Goal: Task Accomplishment & Management: Use online tool/utility

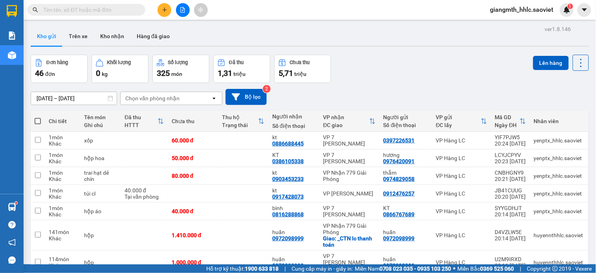
scroll to position [796, 0]
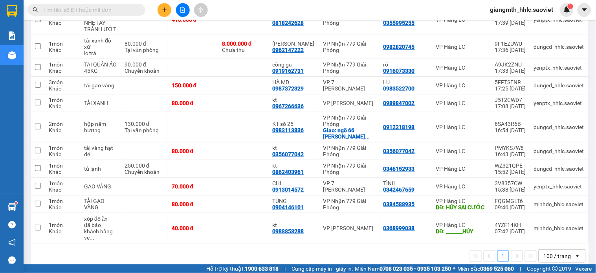
click at [125, 9] on input "text" at bounding box center [89, 9] width 93 height 9
click at [124, 5] on input "text" at bounding box center [89, 9] width 93 height 9
click at [126, 12] on input "text" at bounding box center [89, 9] width 93 height 9
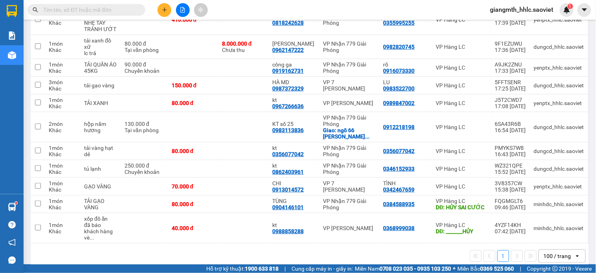
click at [126, 12] on input "text" at bounding box center [89, 9] width 93 height 9
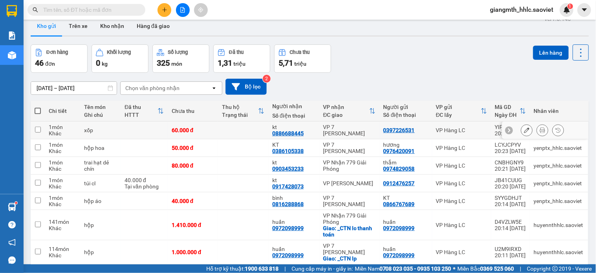
scroll to position [0, 0]
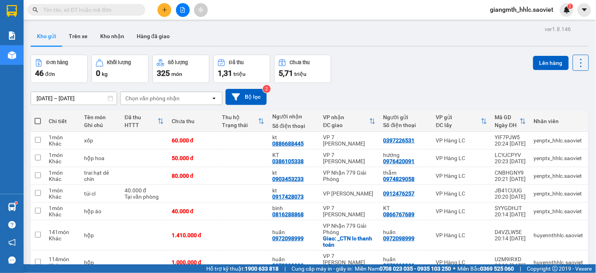
click at [121, 6] on input "text" at bounding box center [89, 9] width 93 height 9
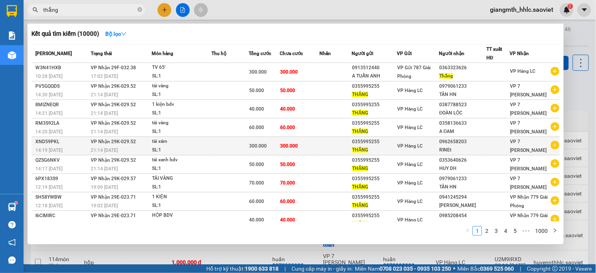
scroll to position [27, 0]
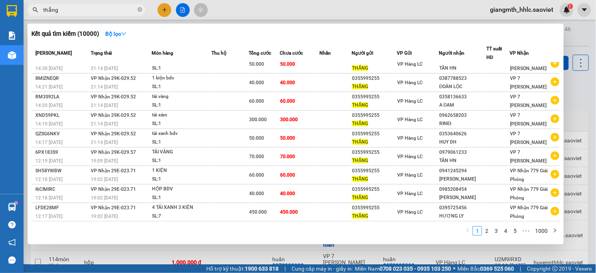
click at [95, 14] on input "thắng" at bounding box center [89, 9] width 93 height 9
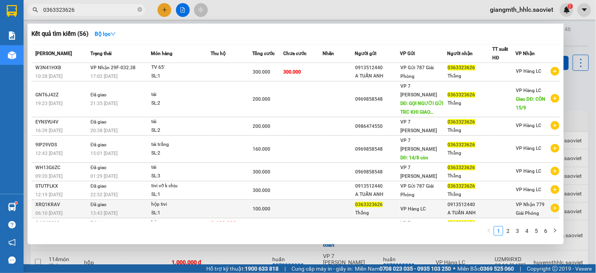
scroll to position [62, 0]
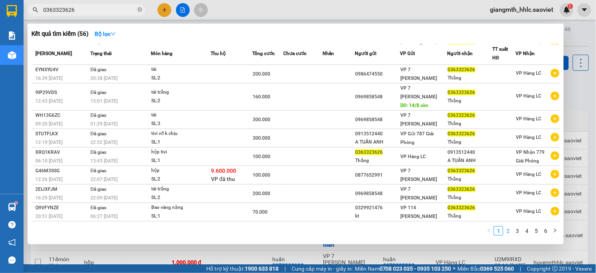
click at [506, 229] on link "2" at bounding box center [507, 230] width 9 height 9
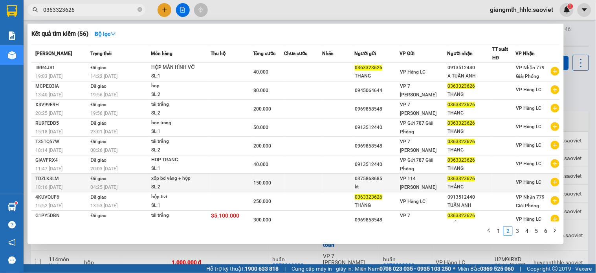
scroll to position [27, 0]
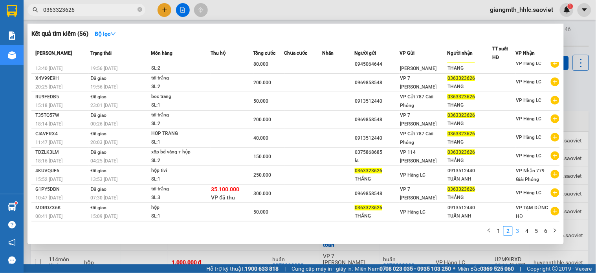
click at [520, 231] on link "3" at bounding box center [517, 230] width 9 height 9
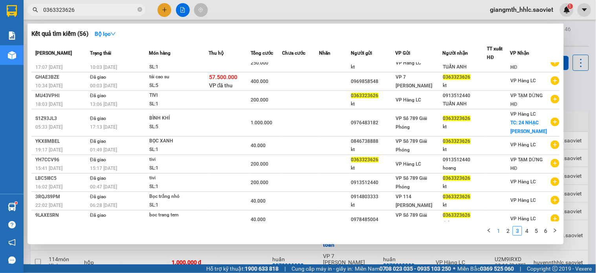
click at [498, 233] on link "1" at bounding box center [498, 230] width 9 height 9
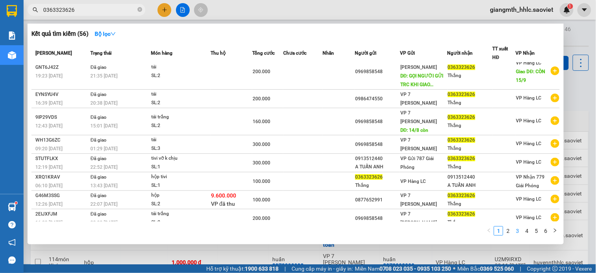
click at [517, 232] on link "3" at bounding box center [517, 230] width 9 height 9
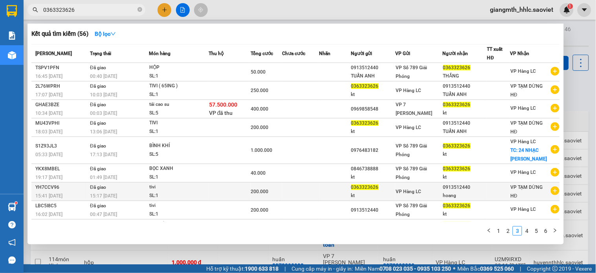
scroll to position [36, 0]
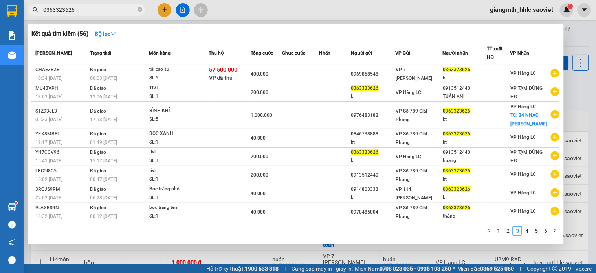
click at [118, 12] on input "0363323626" at bounding box center [89, 9] width 93 height 9
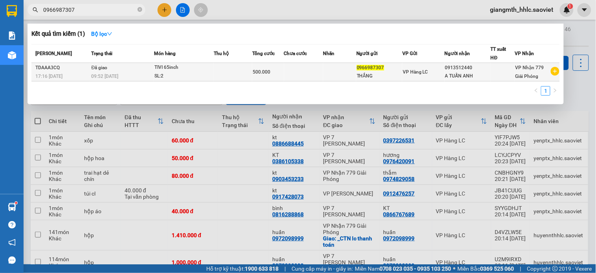
type input "0966987307"
click at [431, 75] on div "VP Hàng LC" at bounding box center [424, 72] width 42 height 9
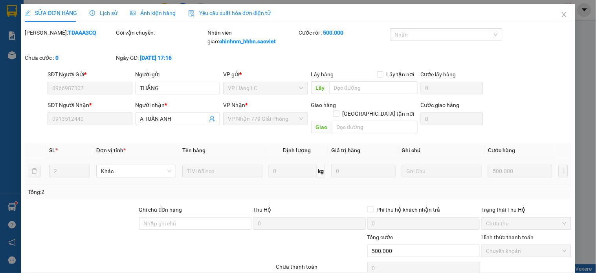
type input "0966987307"
type input "THẮNG"
type input "0913512440"
type input "A TUẤN ANH"
type input "0"
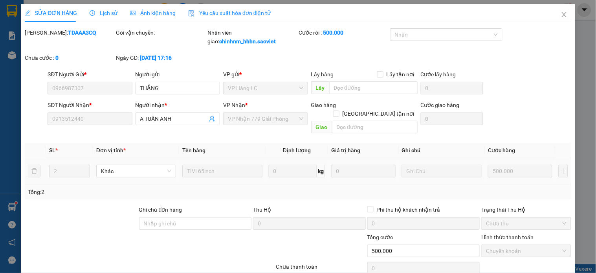
type input "500.000"
click at [81, 116] on input "0913512440" at bounding box center [90, 118] width 84 height 13
click at [72, 119] on input "0913512440" at bounding box center [90, 118] width 84 height 13
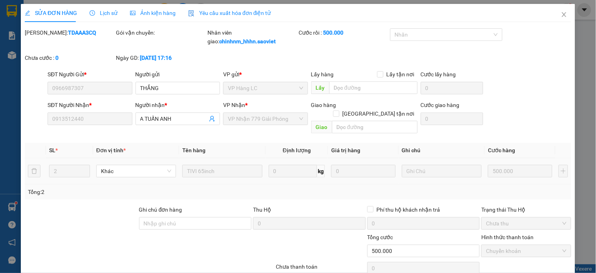
click at [72, 119] on input "0913512440" at bounding box center [90, 118] width 84 height 13
click at [95, 120] on input "0913512440" at bounding box center [90, 118] width 84 height 13
click at [106, 12] on span "Lịch sử" at bounding box center [104, 13] width 28 height 6
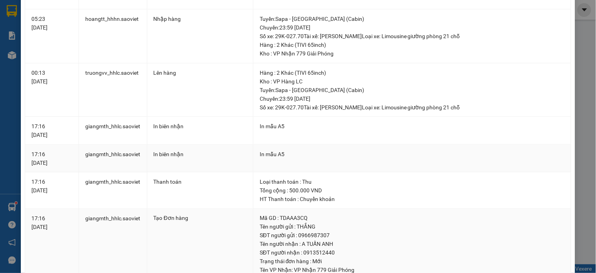
scroll to position [274, 0]
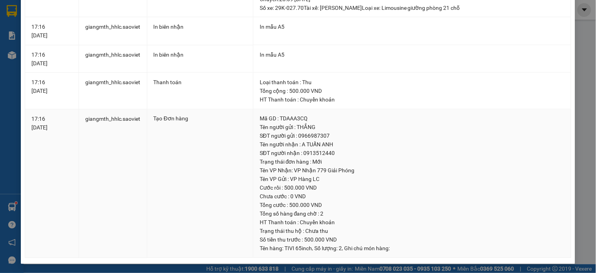
click at [324, 151] on div "SĐT người nhận : 0913512440" at bounding box center [412, 153] width 305 height 9
copy div "0913512440"
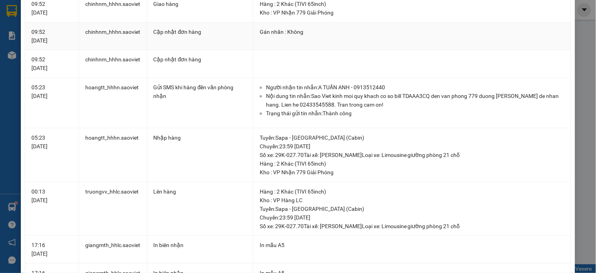
scroll to position [0, 0]
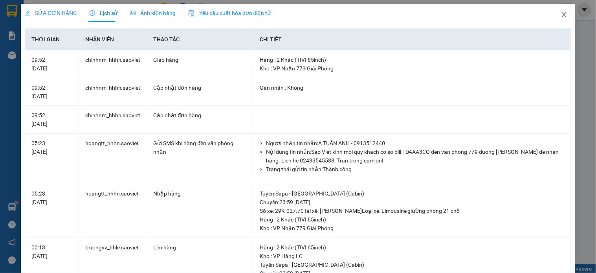
click at [562, 16] on icon "close" at bounding box center [564, 14] width 4 height 5
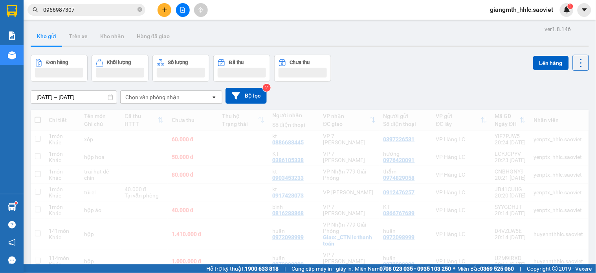
click at [116, 8] on input "0966987307" at bounding box center [89, 9] width 93 height 9
click at [141, 11] on icon "close-circle" at bounding box center [139, 9] width 5 height 5
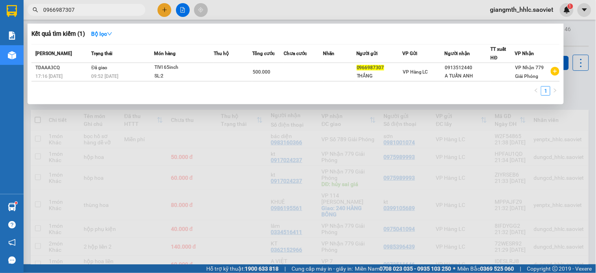
click at [138, 10] on span at bounding box center [139, 9] width 5 height 9
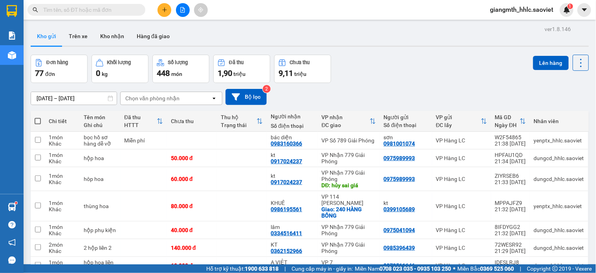
paste input "0913512440"
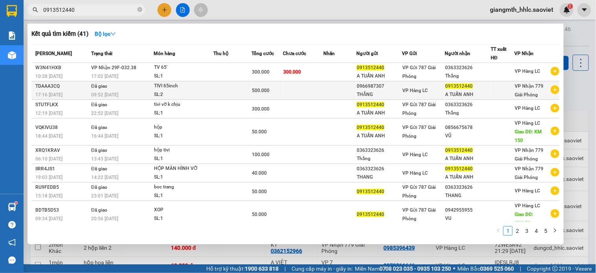
type input "0913512440"
click at [307, 89] on td at bounding box center [303, 90] width 40 height 18
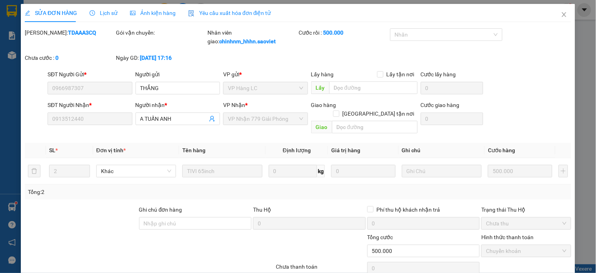
type input "0966987307"
type input "THẮNG"
type input "0913512440"
type input "A TUẤN ANH"
type input "0"
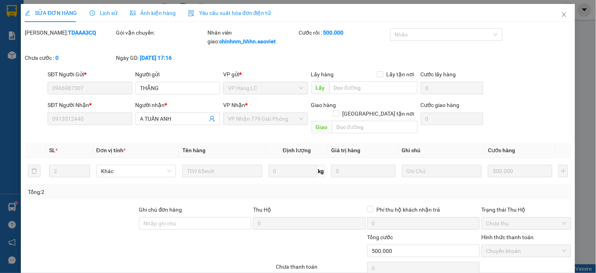
type input "500.000"
click at [561, 14] on icon "close" at bounding box center [564, 14] width 6 height 6
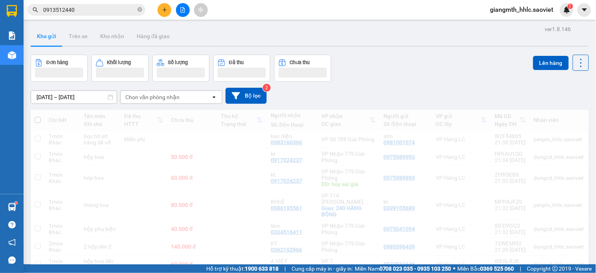
click at [106, 8] on input "0913512440" at bounding box center [89, 9] width 93 height 9
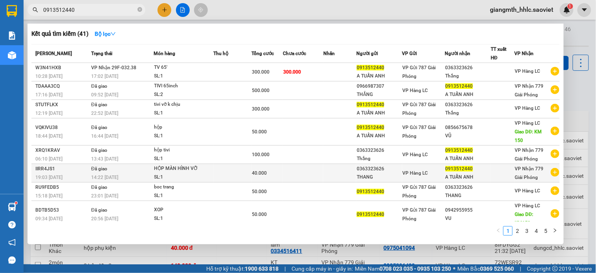
scroll to position [53, 0]
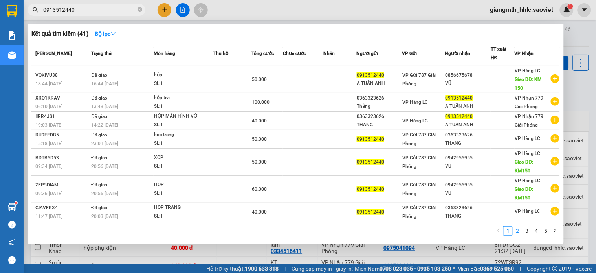
click at [516, 232] on link "2" at bounding box center [517, 230] width 9 height 9
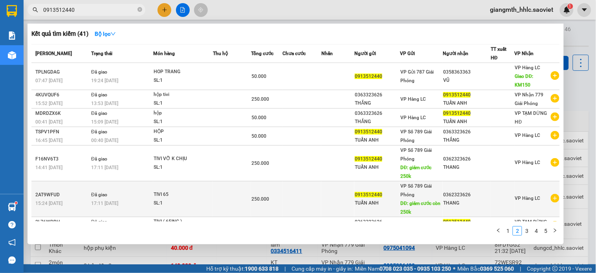
scroll to position [44, 0]
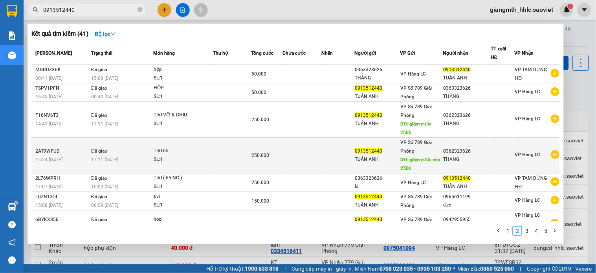
click at [268, 154] on div "250.000" at bounding box center [266, 155] width 31 height 9
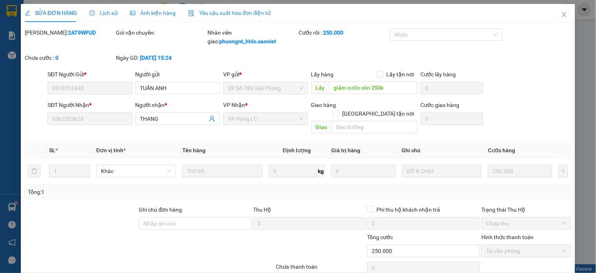
type input "0913512440"
type input "TUẤN ANH"
type input "giảm cước còn 250k"
type input "0362323626"
type input "THANG"
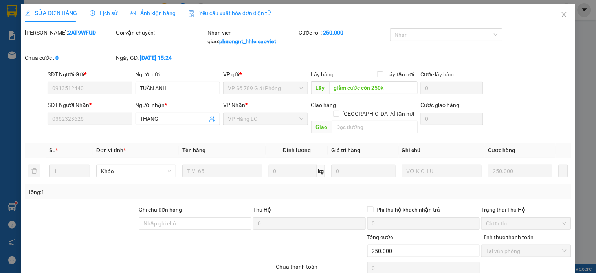
type input "0"
type input "250.000"
click at [108, 16] on div "Lịch sử" at bounding box center [104, 13] width 28 height 9
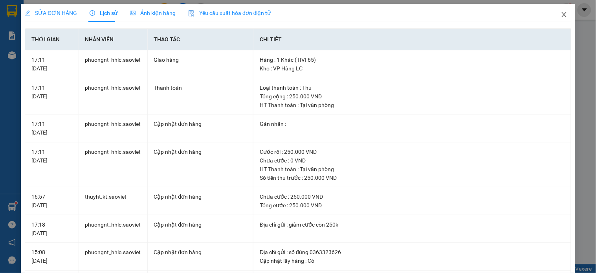
click at [561, 17] on icon "close" at bounding box center [564, 14] width 6 height 6
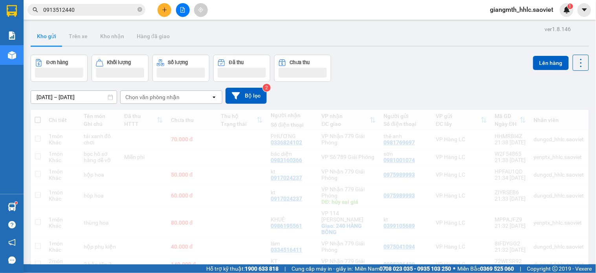
click at [112, 8] on input "0913512440" at bounding box center [89, 9] width 93 height 9
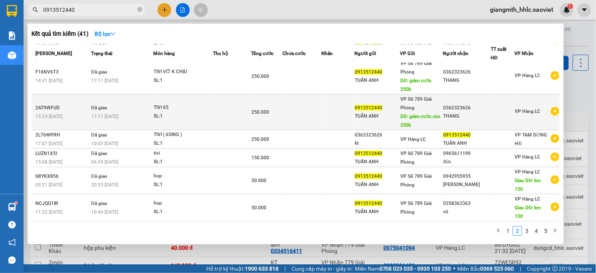
scroll to position [44, 0]
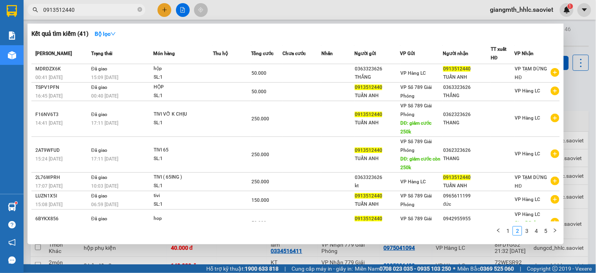
click at [274, 15] on div at bounding box center [298, 136] width 596 height 273
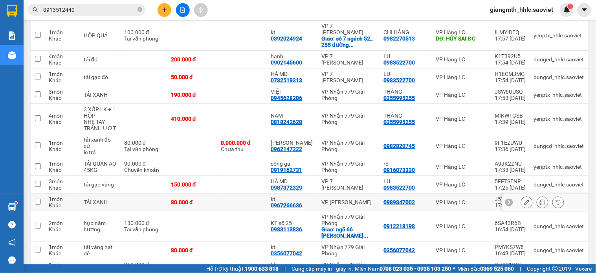
scroll to position [1382, 0]
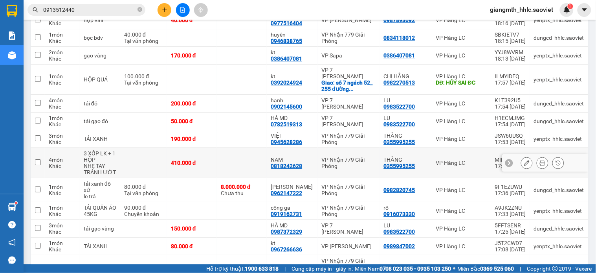
click at [167, 148] on td at bounding box center [143, 163] width 47 height 30
checkbox input "true"
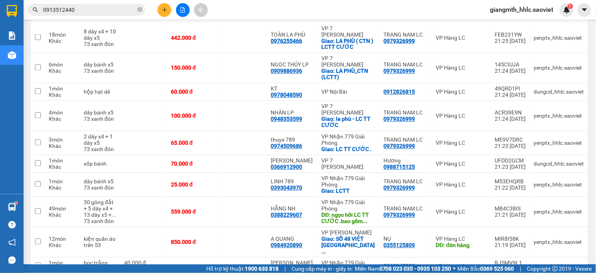
scroll to position [29, 0]
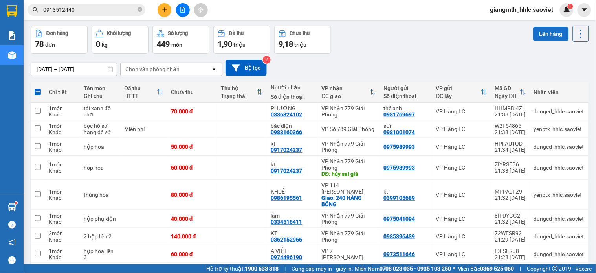
click at [542, 34] on button "Lên hàng" at bounding box center [551, 34] width 36 height 14
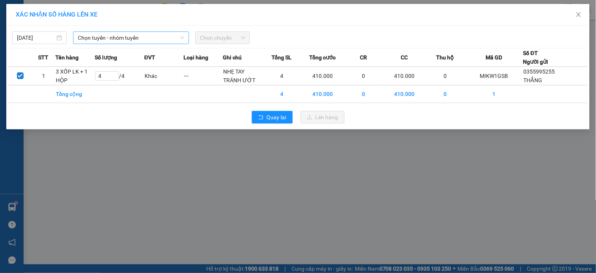
click at [146, 36] on span "Chọn tuyến - nhóm tuyến" at bounding box center [131, 38] width 106 height 12
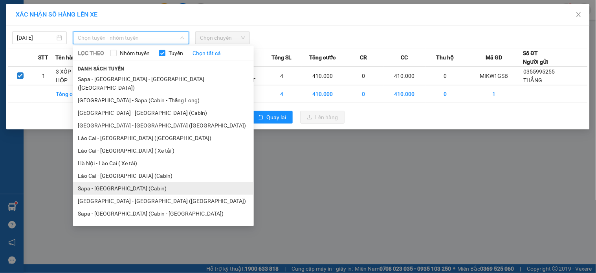
click at [104, 182] on li "Sapa - Hà Nội (Cabin)" at bounding box center [163, 188] width 181 height 13
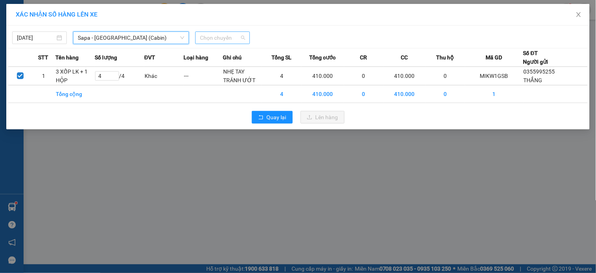
click at [217, 38] on span "Chọn chuyến" at bounding box center [222, 38] width 45 height 12
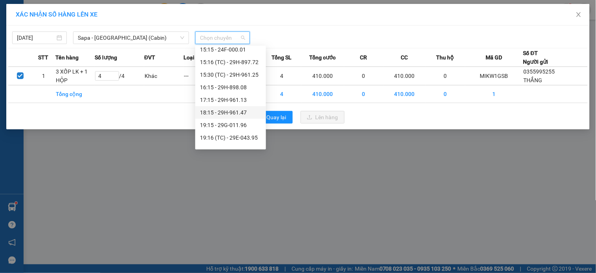
scroll to position [261, 0]
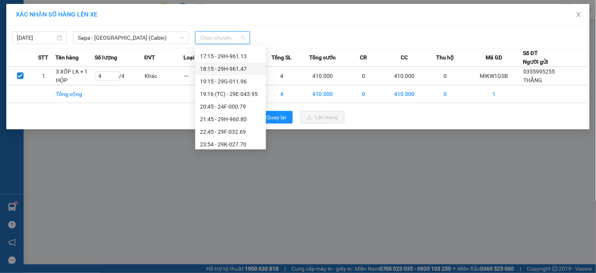
click at [236, 71] on div "18:15 - 29H-961.47" at bounding box center [230, 68] width 61 height 9
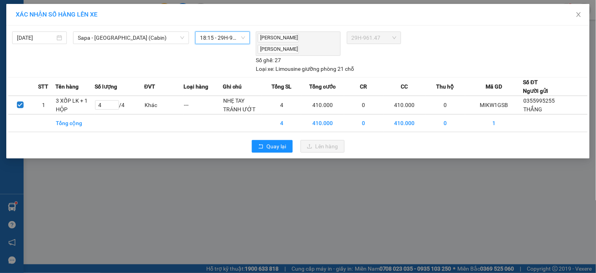
click at [224, 42] on span "18:15 - 29H-961.47" at bounding box center [222, 38] width 45 height 12
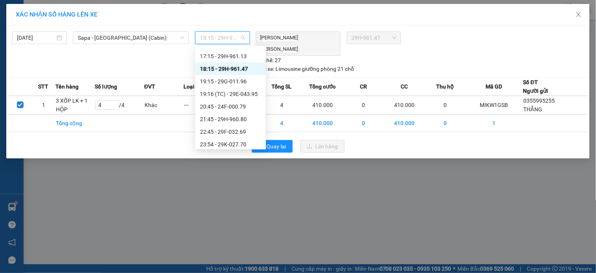
click at [235, 65] on div "18:15 - 29H-961.47" at bounding box center [230, 68] width 61 height 9
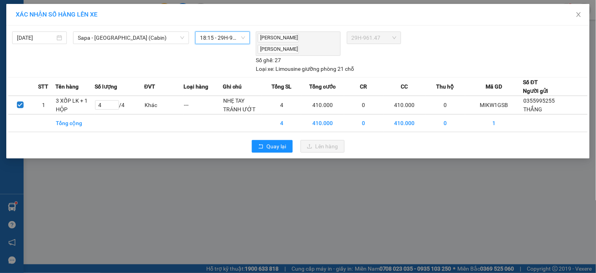
click at [237, 58] on div "12/10/2025 Sapa - Hà Nội (Cabin) LỌC THEO Nhóm tuyến Tuyến Chọn tất cả Danh sác…" at bounding box center [132, 52] width 240 height 42
click at [237, 41] on span "18:15 - 29H-961.47" at bounding box center [222, 38] width 45 height 12
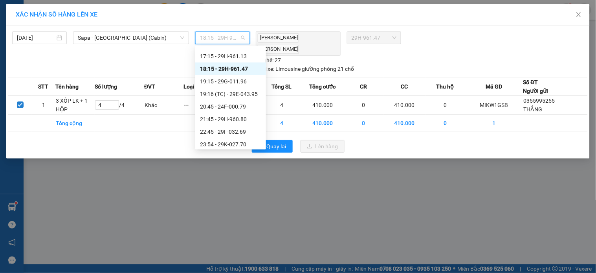
click at [229, 71] on div "18:15 - 29H-961.47" at bounding box center [230, 68] width 61 height 9
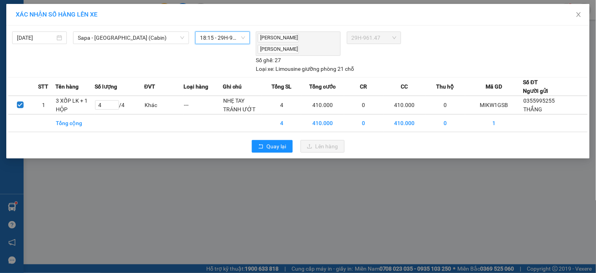
click at [236, 39] on span "18:15 - 29H-961.47" at bounding box center [222, 38] width 45 height 12
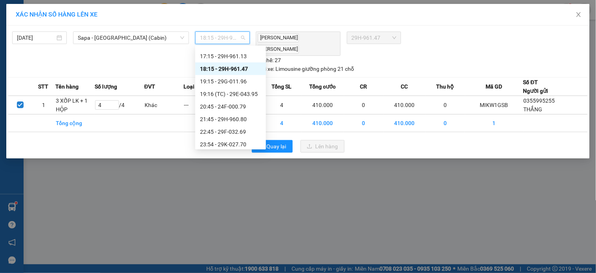
click at [236, 39] on span "18:15 - 29H-961.47" at bounding box center [222, 38] width 45 height 12
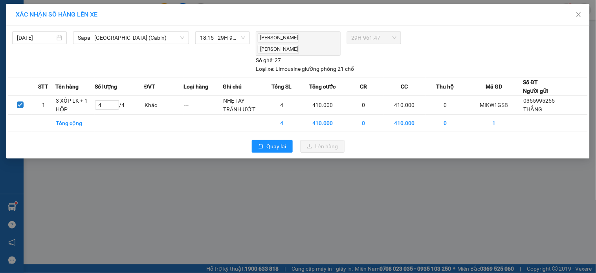
click at [249, 49] on div "12/10/2025 Sapa - Hà Nội (Cabin) LỌC THEO Nhóm tuyến Tuyến Chọn tất cả Danh sác…" at bounding box center [132, 52] width 240 height 42
click at [234, 40] on span "18:15 - 29H-961.47" at bounding box center [222, 38] width 45 height 12
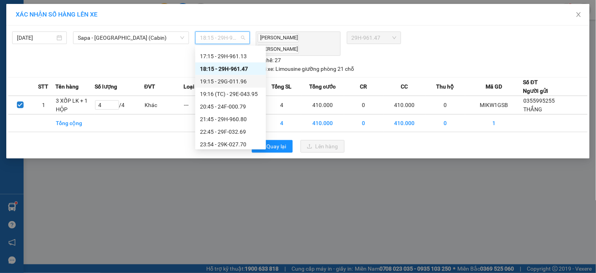
click at [229, 81] on div "19:15 - 29G-011.96" at bounding box center [230, 81] width 61 height 9
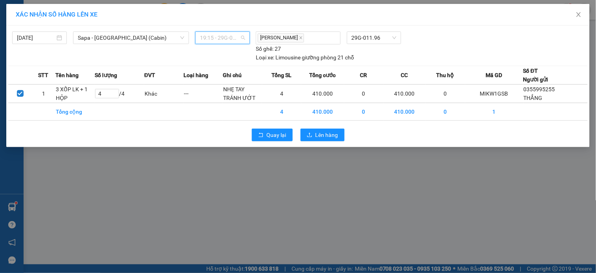
click at [227, 33] on span "19:15 - 29G-011.96" at bounding box center [222, 38] width 45 height 12
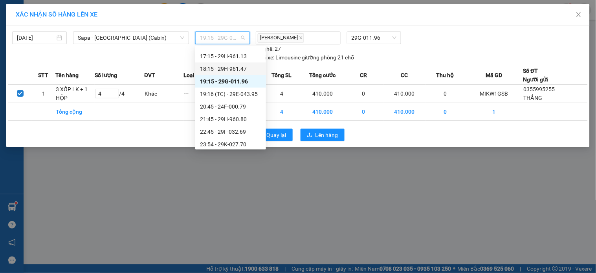
click at [232, 68] on div "18:15 - 29H-961.47" at bounding box center [230, 68] width 61 height 9
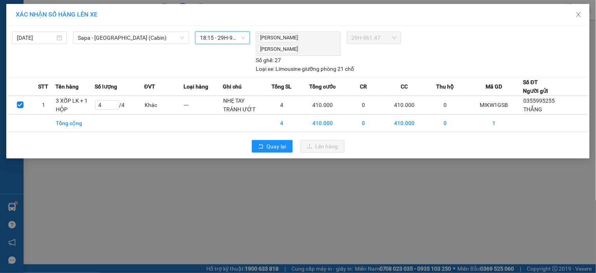
click at [241, 36] on span "18:15 - 29H-961.47" at bounding box center [222, 38] width 45 height 12
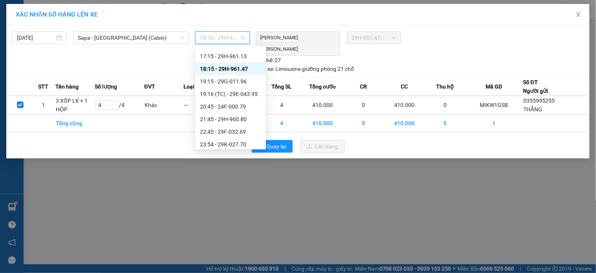
click at [238, 67] on div "18:15 - 29H-961.47" at bounding box center [230, 68] width 61 height 9
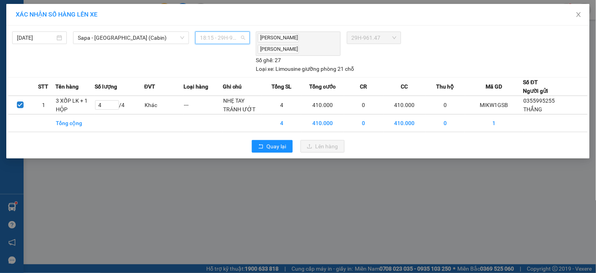
click at [230, 40] on span "18:15 - 29H-961.47" at bounding box center [222, 38] width 45 height 12
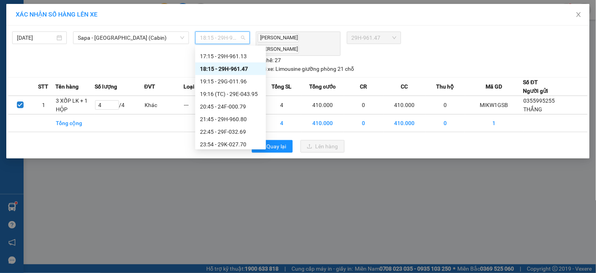
click at [241, 69] on div "18:15 - 29H-961.47" at bounding box center [230, 68] width 61 height 9
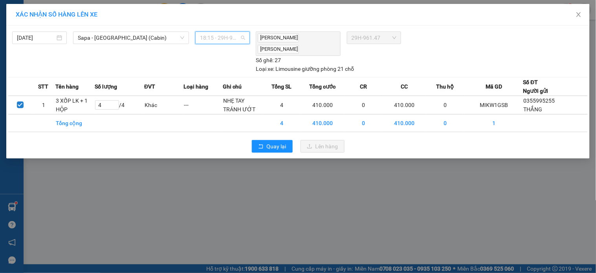
click at [217, 38] on span "18:15 - 29H-961.47" at bounding box center [222, 38] width 45 height 12
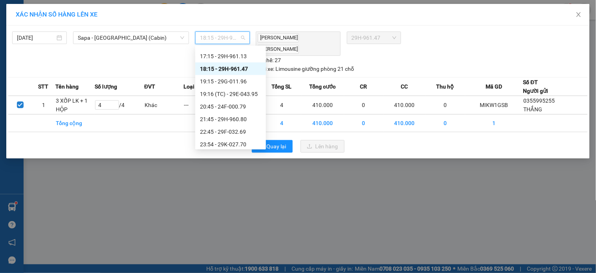
click at [217, 38] on span "18:15 - 29H-961.47" at bounding box center [222, 38] width 45 height 12
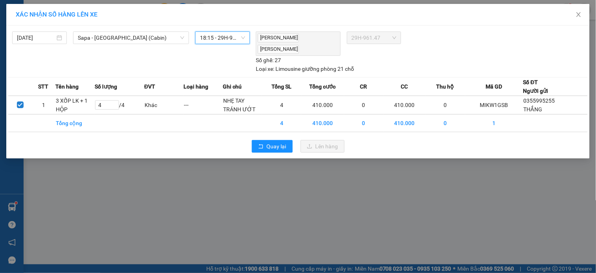
click at [237, 29] on div "12/10/2025 Sapa - Hà Nội (Cabin) LỌC THEO Nhóm tuyến Tuyến Chọn tất cả Danh sác…" at bounding box center [297, 50] width 579 height 46
click at [240, 35] on span "18:15 - 29H-961.47" at bounding box center [222, 38] width 45 height 12
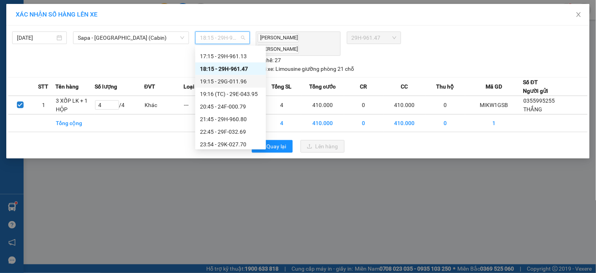
click at [242, 86] on div "19:15 - 29G-011.96" at bounding box center [230, 81] width 71 height 13
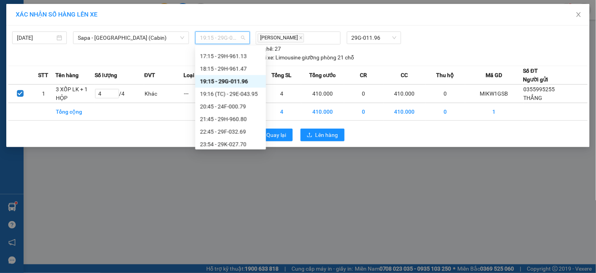
click at [231, 42] on span "19:15 - 29G-011.96" at bounding box center [222, 38] width 45 height 12
click at [233, 68] on div "18:15 - 29H-961.47" at bounding box center [230, 68] width 61 height 9
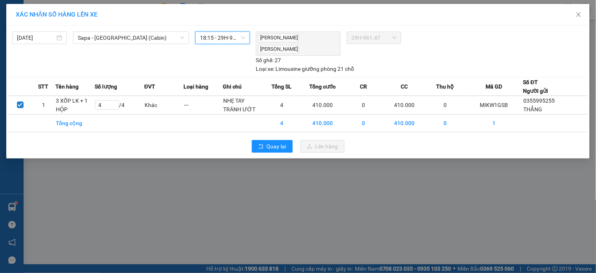
click at [242, 40] on span "18:15 - 29H-961.47" at bounding box center [222, 38] width 45 height 12
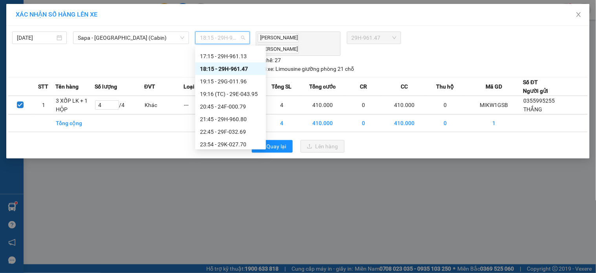
click at [237, 69] on div "18:15 - 29H-961.47" at bounding box center [230, 68] width 61 height 9
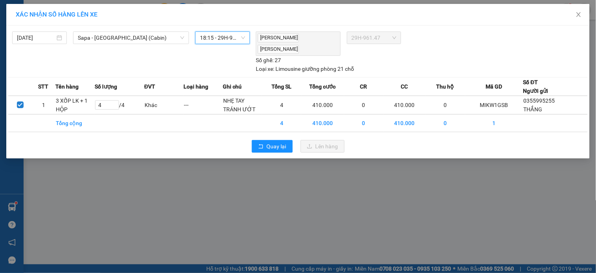
click at [231, 40] on span "18:15 - 29H-961.47" at bounding box center [222, 38] width 45 height 12
click at [222, 36] on span "18:15 - 29H-961.47" at bounding box center [222, 38] width 45 height 12
click at [578, 16] on icon "close" at bounding box center [578, 14] width 4 height 5
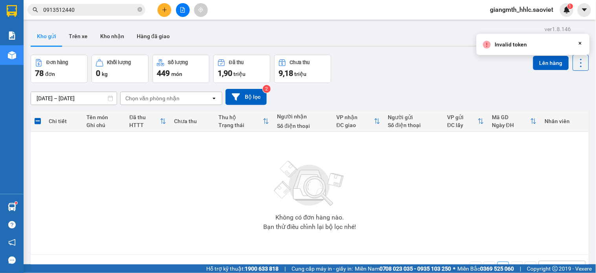
click at [578, 44] on icon "Close" at bounding box center [580, 43] width 6 height 6
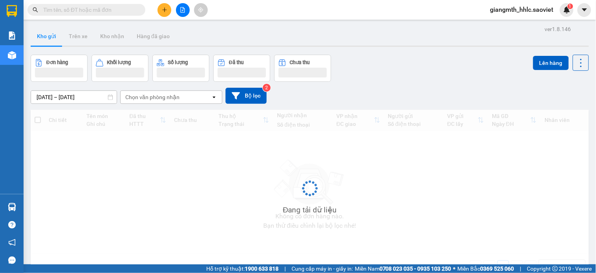
click at [527, 10] on span "giangmth_hhlc.saoviet" at bounding box center [522, 10] width 76 height 10
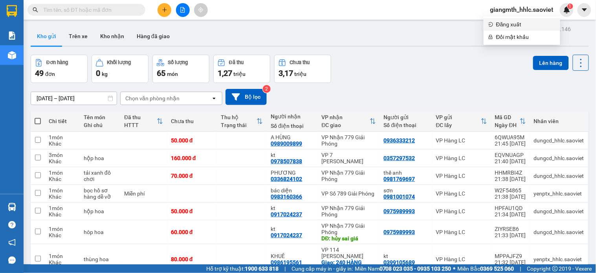
click at [523, 27] on span "Đăng xuất" at bounding box center [525, 24] width 59 height 9
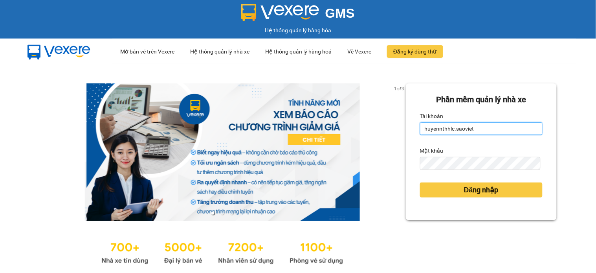
click at [468, 124] on input "huyennthhlc.saoviet" at bounding box center [481, 128] width 123 height 13
type input "bangnv.hhlc.saoviet"
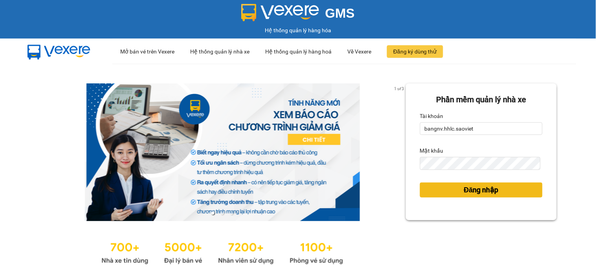
click at [464, 193] on span "Đăng nhập" at bounding box center [481, 189] width 35 height 11
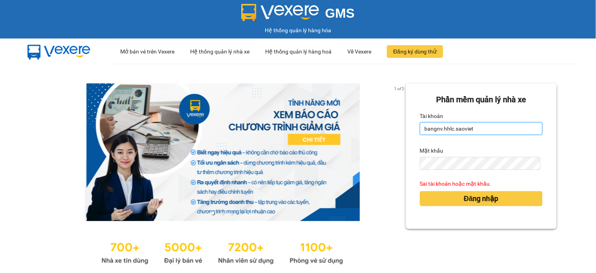
click at [474, 126] on input "bangnv.hhlc.saoviet" at bounding box center [481, 128] width 123 height 13
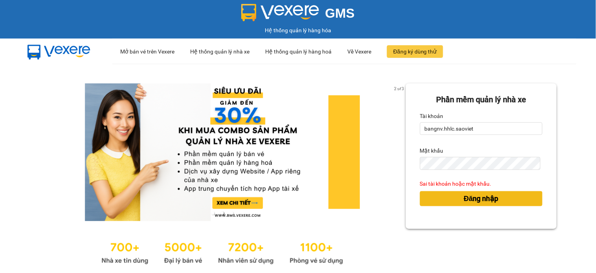
click at [451, 198] on button "Đăng nhập" at bounding box center [481, 198] width 123 height 15
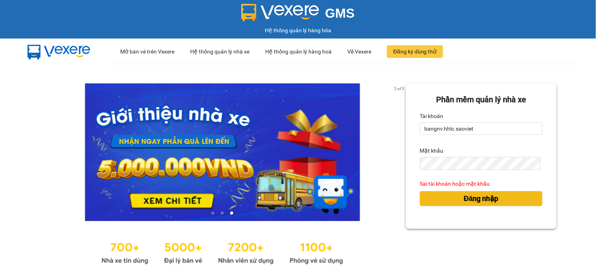
click at [447, 198] on button "Đăng nhập" at bounding box center [481, 198] width 123 height 15
click at [448, 198] on button "Đăng nhập" at bounding box center [481, 198] width 123 height 15
click at [448, 197] on button "Đăng nhập" at bounding box center [481, 198] width 123 height 15
click at [464, 197] on span "Đăng nhập" at bounding box center [481, 198] width 35 height 11
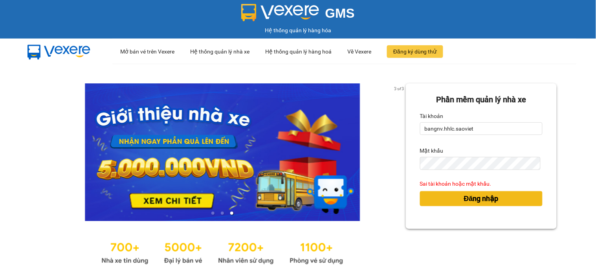
click at [464, 197] on span "Đăng nhập" at bounding box center [481, 198] width 35 height 11
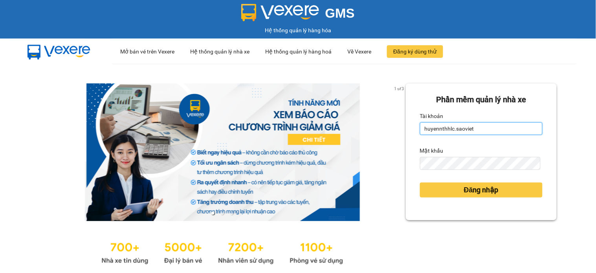
click at [476, 124] on input "huyennthhlc.saoviet" at bounding box center [481, 128] width 123 height 13
click at [477, 124] on input "huyennthhlc.saoviet" at bounding box center [481, 128] width 123 height 13
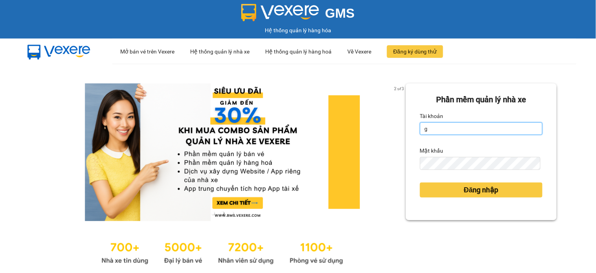
type input "giangmth_hhlc.saoviet"
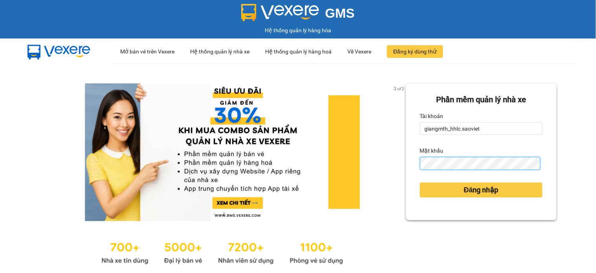
click at [420, 182] on button "Đăng nhập" at bounding box center [481, 189] width 123 height 15
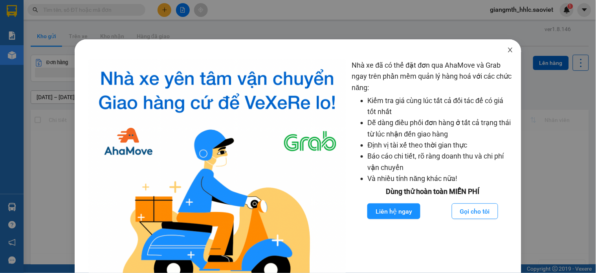
click at [508, 48] on icon "close" at bounding box center [510, 50] width 4 height 5
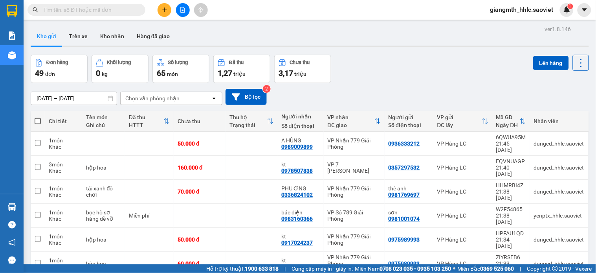
scroll to position [96, 0]
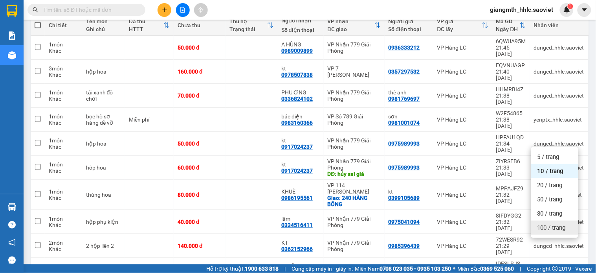
click at [554, 225] on span "100 / trang" at bounding box center [551, 227] width 28 height 8
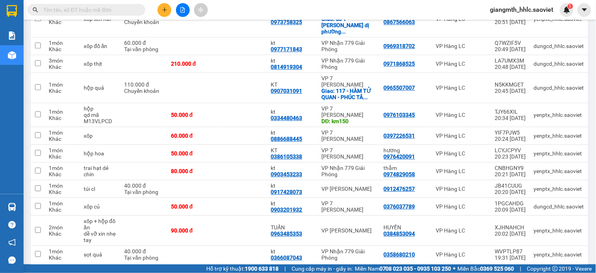
scroll to position [904, 0]
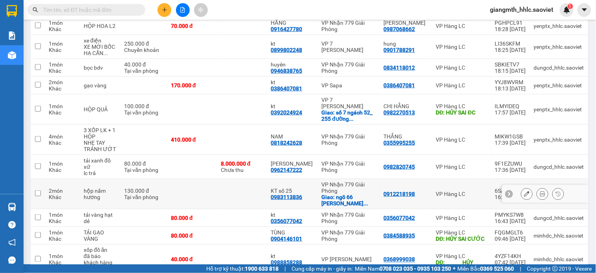
click at [224, 179] on td at bounding box center [242, 194] width 50 height 30
checkbox input "true"
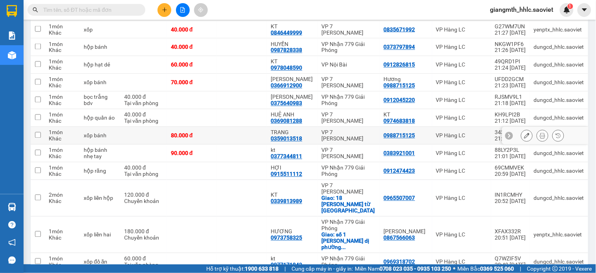
scroll to position [31, 0]
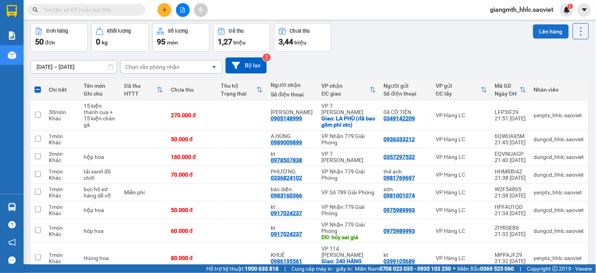
click at [534, 33] on button "Lên hàng" at bounding box center [551, 31] width 36 height 14
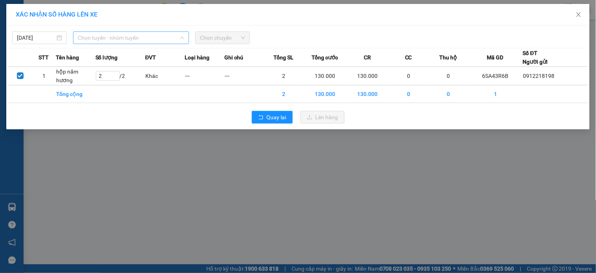
click at [142, 37] on span "Chọn tuyến - nhóm tuyến" at bounding box center [131, 38] width 106 height 12
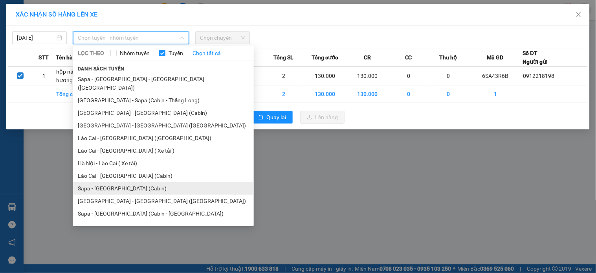
click at [115, 182] on li "Sapa - Hà Nội (Cabin)" at bounding box center [163, 188] width 181 height 13
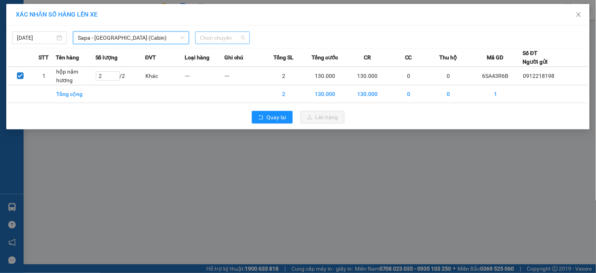
click at [216, 38] on span "Chọn chuyến" at bounding box center [222, 38] width 45 height 12
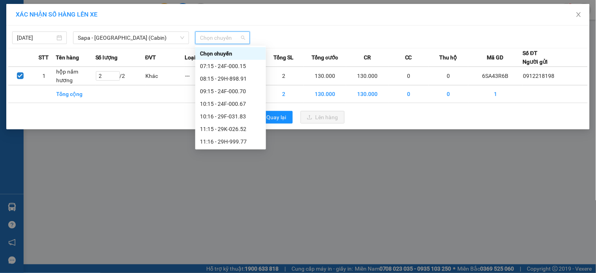
scroll to position [218, 0]
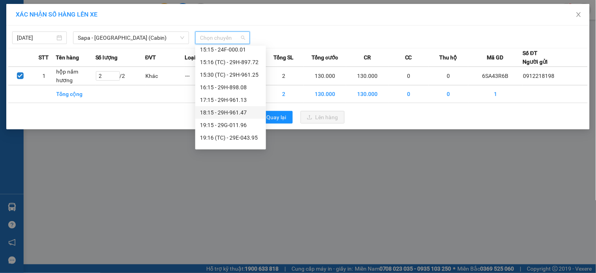
click at [238, 121] on div "19:15 - 29G-011.96" at bounding box center [230, 125] width 61 height 9
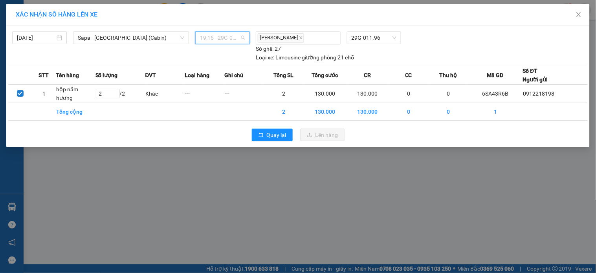
click at [219, 36] on span "19:15 - 29G-011.96" at bounding box center [222, 38] width 45 height 12
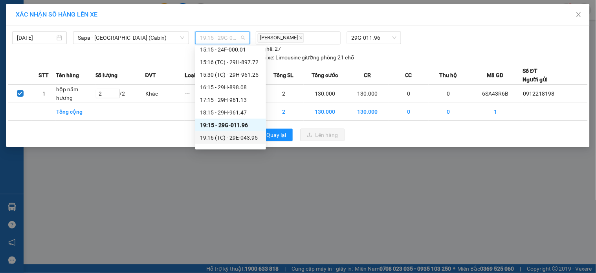
click at [238, 141] on div "19:16 (TC) - 29E-043.95" at bounding box center [230, 137] width 61 height 9
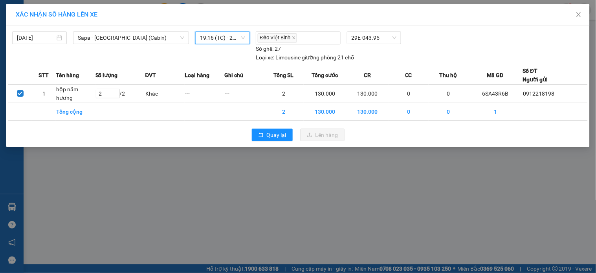
click at [227, 38] on span "19:16 (TC) - 29E-043.95" at bounding box center [222, 38] width 45 height 12
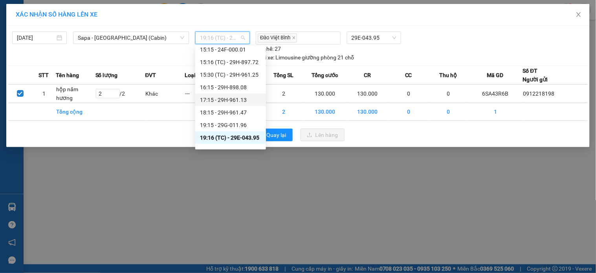
scroll to position [261, 0]
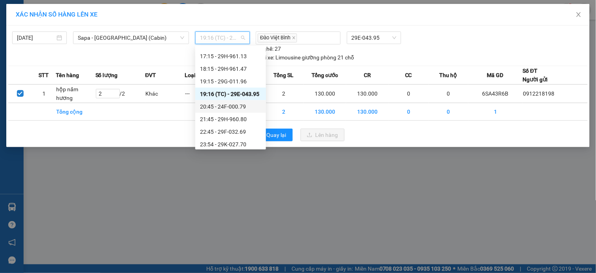
click at [228, 102] on div "20:45 - 24F-000.79" at bounding box center [230, 106] width 61 height 9
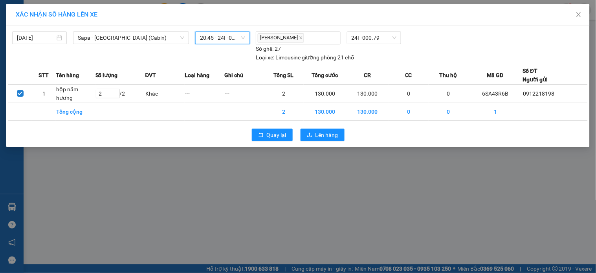
click at [231, 32] on span "20:45 - 24F-000.79" at bounding box center [222, 38] width 45 height 12
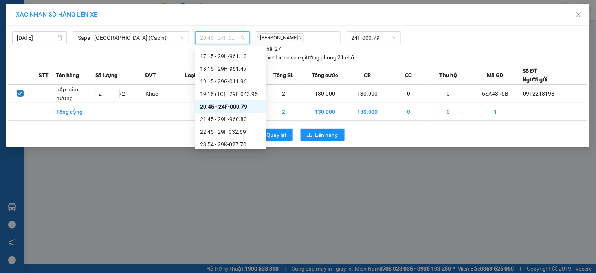
click at [240, 105] on div "20:45 - 24F-000.79" at bounding box center [230, 106] width 61 height 9
click at [217, 37] on span "20:45 - 24F-000.79" at bounding box center [222, 38] width 45 height 12
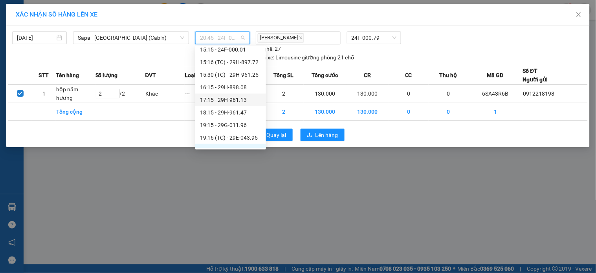
click at [237, 97] on div "17:15 - 29H-961.13" at bounding box center [230, 99] width 61 height 9
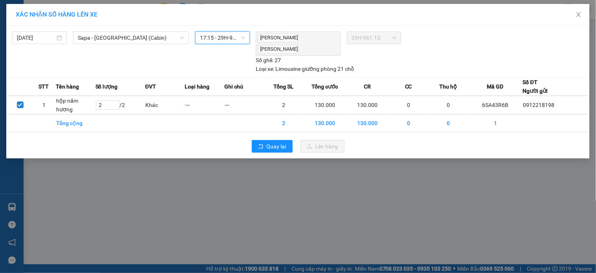
click at [225, 35] on span "17:15 - 29H-961.13" at bounding box center [222, 38] width 45 height 12
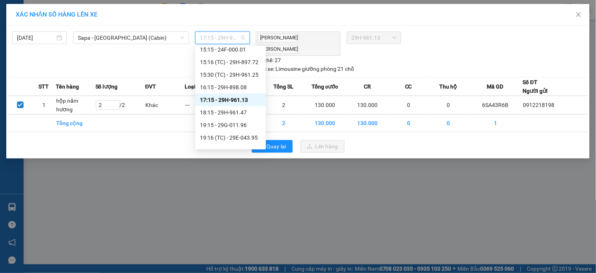
scroll to position [261, 0]
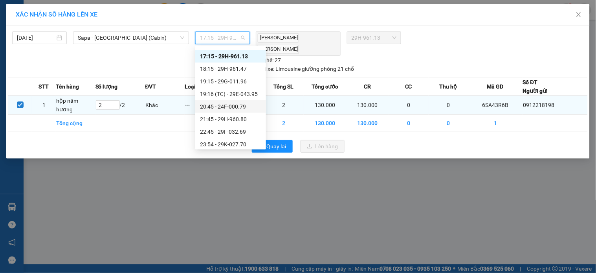
click at [235, 101] on div "20:45 - 24F-000.79" at bounding box center [230, 106] width 71 height 13
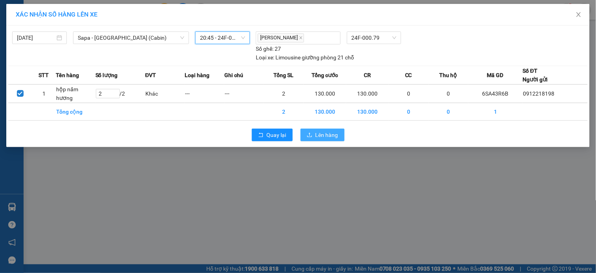
click at [323, 135] on span "Lên hàng" at bounding box center [326, 134] width 23 height 9
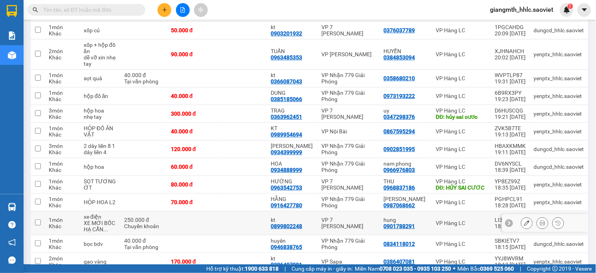
scroll to position [850, 0]
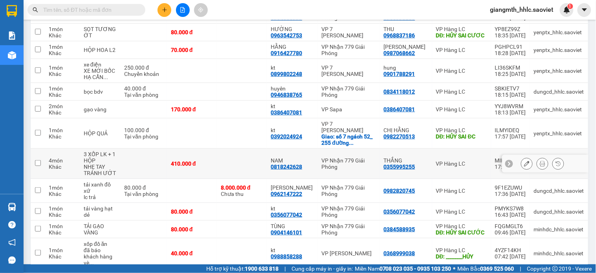
click at [236, 148] on td at bounding box center [242, 163] width 50 height 30
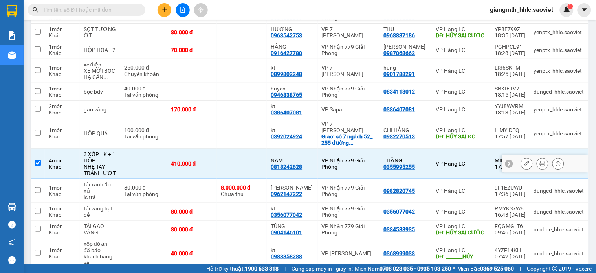
scroll to position [806, 0]
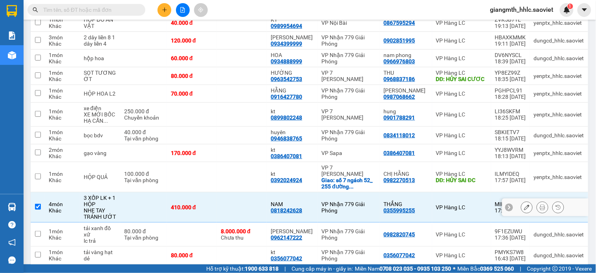
click at [215, 192] on td "410.000 đ" at bounding box center [192, 207] width 50 height 30
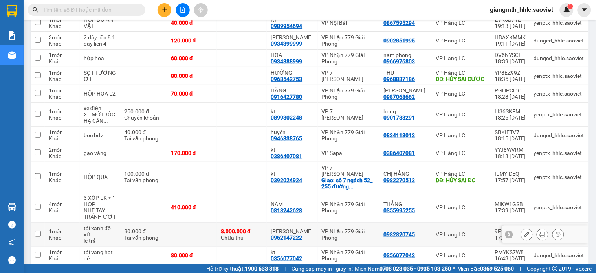
scroll to position [850, 0]
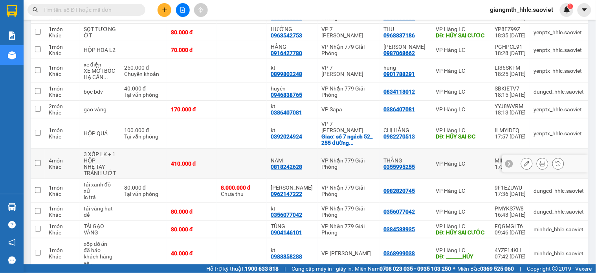
click at [256, 148] on td at bounding box center [242, 163] width 50 height 30
checkbox input "true"
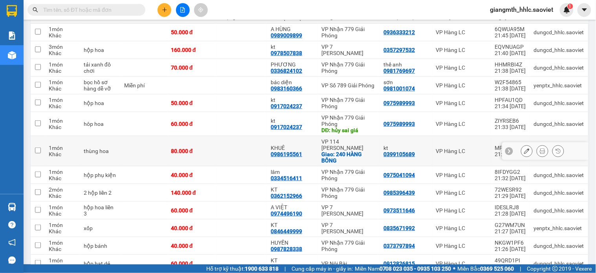
scroll to position [0, 0]
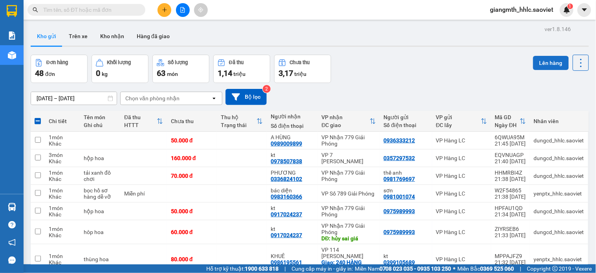
click at [545, 62] on button "Lên hàng" at bounding box center [551, 63] width 36 height 14
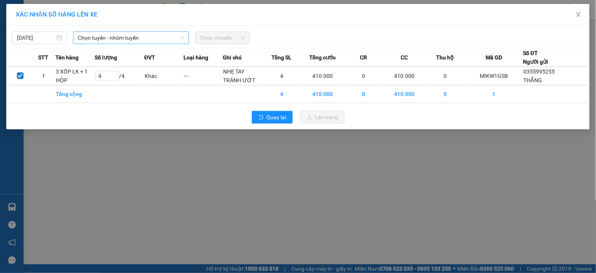
click at [159, 40] on span "Chọn tuyến - nhóm tuyến" at bounding box center [131, 38] width 106 height 12
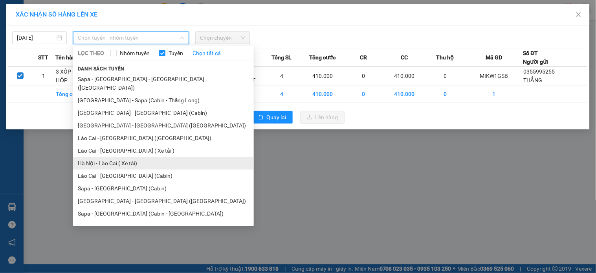
scroll to position [0, 0]
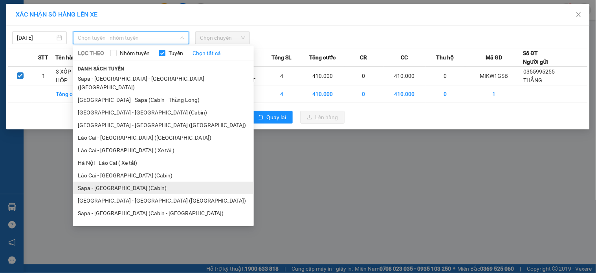
click at [128, 181] on li "Sapa - Hà Nội (Cabin)" at bounding box center [163, 187] width 181 height 13
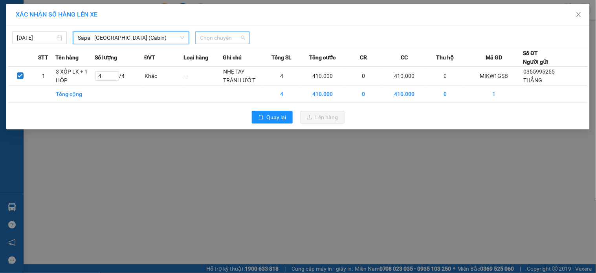
click at [221, 35] on span "Chọn chuyến" at bounding box center [222, 38] width 45 height 12
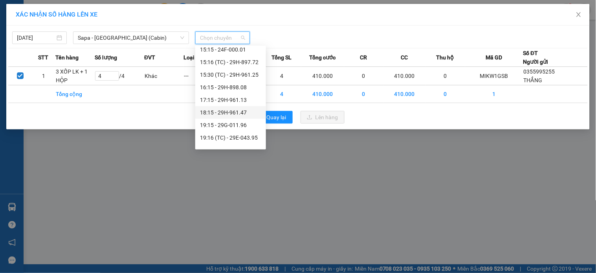
scroll to position [261, 0]
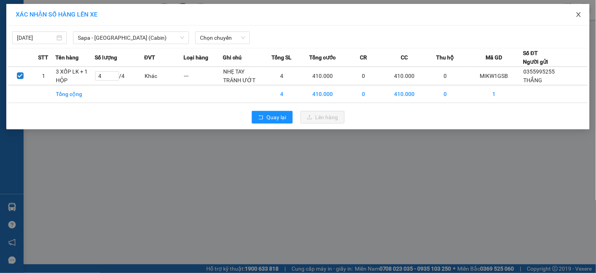
click at [578, 16] on icon "close" at bounding box center [578, 14] width 4 height 5
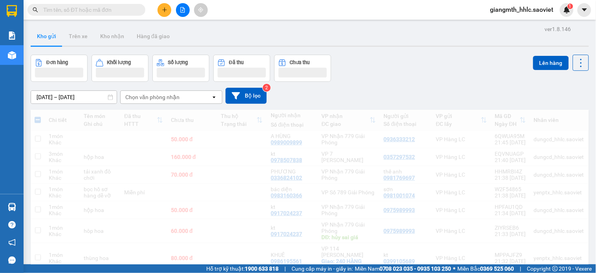
click at [501, 15] on div "giangmth_hhlc.saoviet 1" at bounding box center [529, 10] width 90 height 14
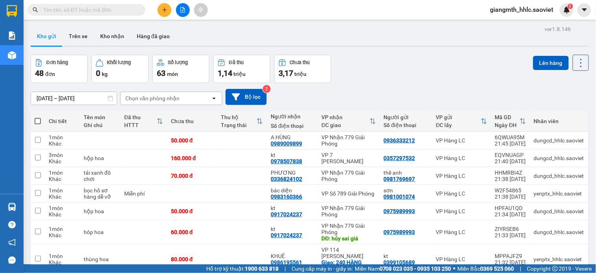
click at [503, 10] on span "giangmth_hhlc.saoviet" at bounding box center [522, 10] width 76 height 10
click at [501, 26] on span "Đăng xuất" at bounding box center [525, 24] width 59 height 9
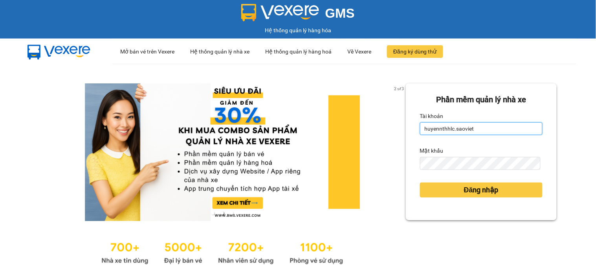
type input "kienvv_bvlc.saoviet"
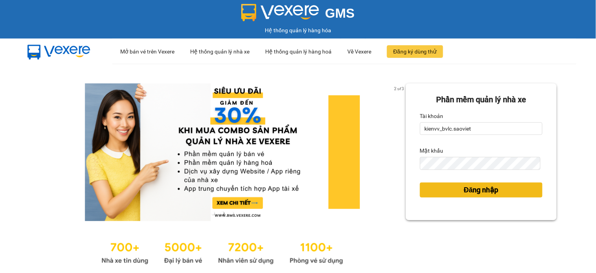
click at [476, 190] on span "Đăng nhập" at bounding box center [481, 189] width 35 height 11
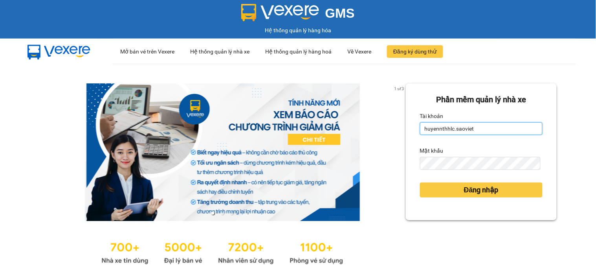
click at [489, 132] on input "huyennthhlc.saoviet" at bounding box center [481, 128] width 123 height 13
type input "giangmth_hhlc.saoviet"
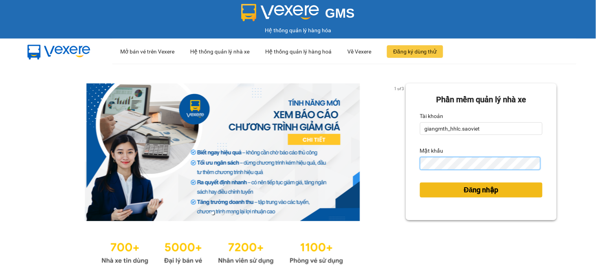
click at [420, 182] on button "Đăng nhập" at bounding box center [481, 189] width 123 height 15
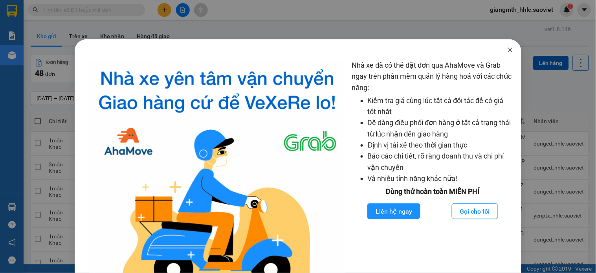
click at [507, 51] on icon "close" at bounding box center [510, 50] width 6 height 6
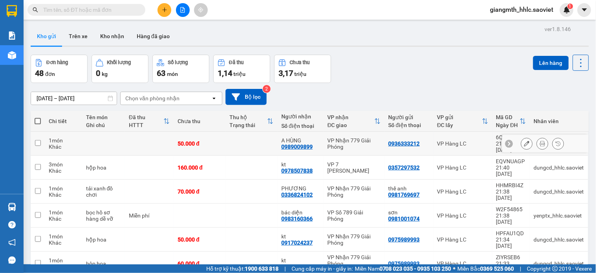
scroll to position [96, 0]
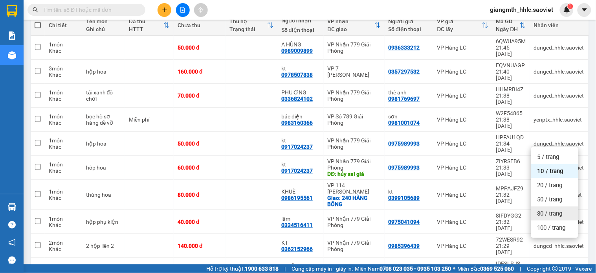
click at [558, 215] on span "80 / trang" at bounding box center [549, 213] width 25 height 8
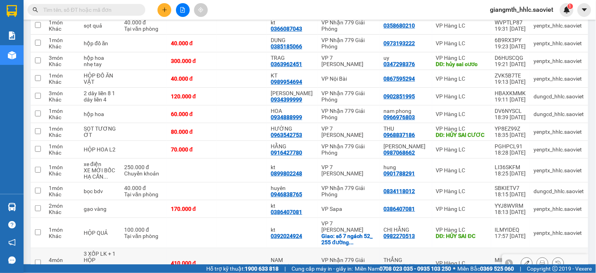
scroll to position [850, 0]
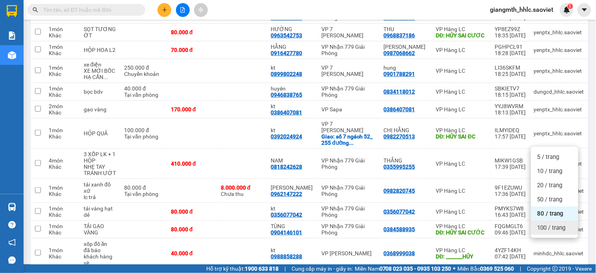
click at [564, 227] on span "100 / trang" at bounding box center [551, 227] width 28 height 8
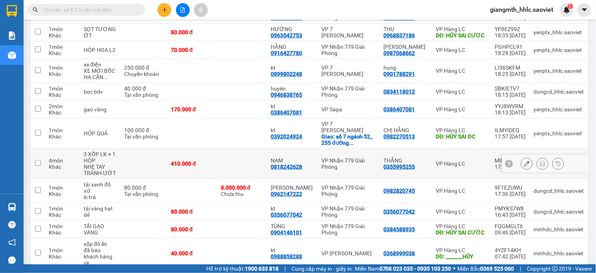
click at [155, 148] on td at bounding box center [143, 163] width 47 height 30
checkbox input "true"
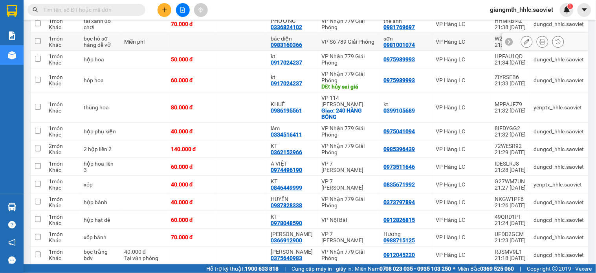
scroll to position [0, 0]
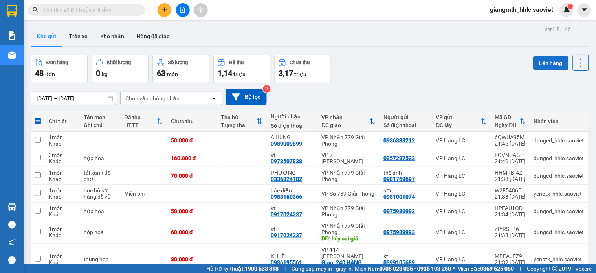
click at [545, 64] on button "Lên hàng" at bounding box center [551, 63] width 36 height 14
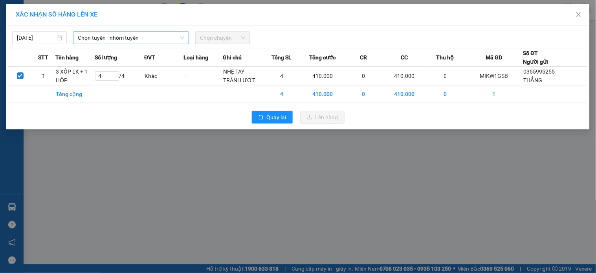
click at [145, 34] on span "Chọn tuyến - nhóm tuyến" at bounding box center [131, 38] width 106 height 12
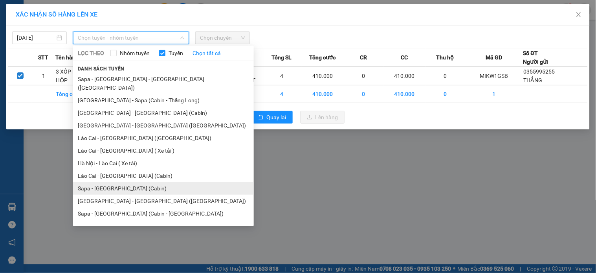
click at [130, 182] on li "Sapa - Hà Nội (Cabin)" at bounding box center [163, 188] width 181 height 13
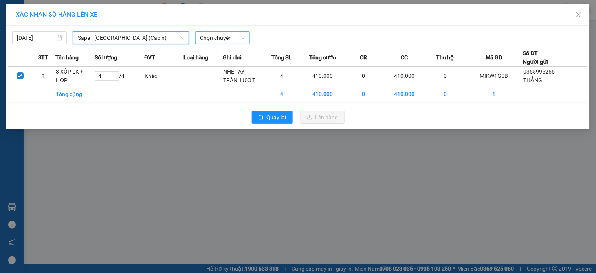
click at [218, 33] on span "Chọn chuyến" at bounding box center [222, 38] width 45 height 12
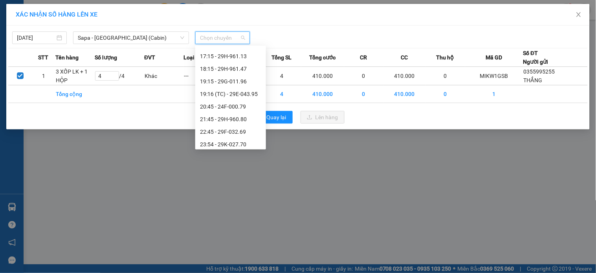
scroll to position [218, 0]
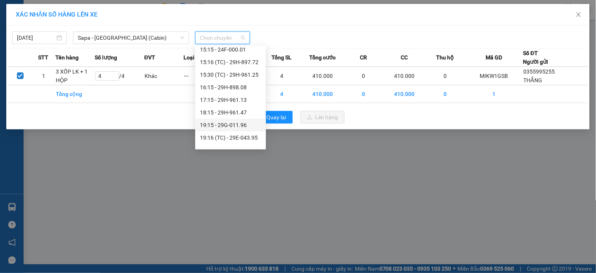
click at [218, 122] on div "19:15 - 29G-011.96" at bounding box center [230, 125] width 61 height 9
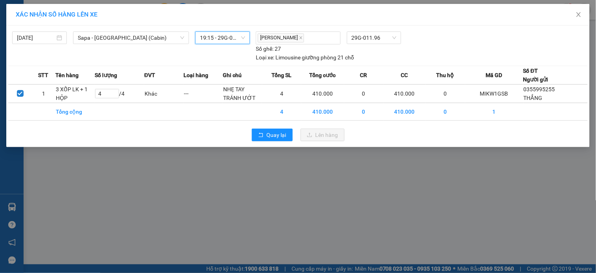
click at [234, 38] on span "19:15 - 29G-011.96" at bounding box center [222, 38] width 45 height 12
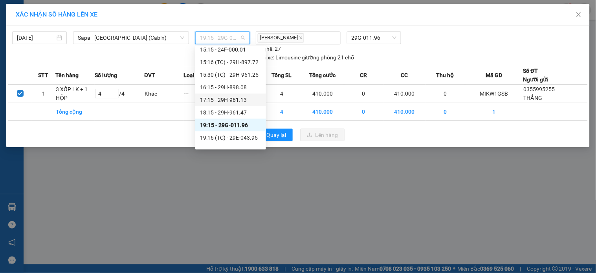
scroll to position [261, 0]
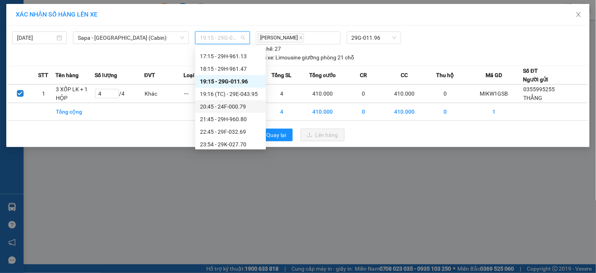
click at [228, 104] on div "20:45 - 24F-000.79" at bounding box center [230, 106] width 61 height 9
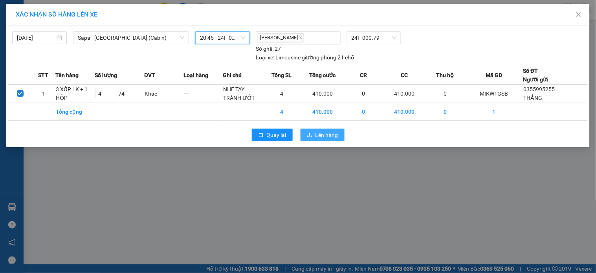
click at [331, 135] on span "Lên hàng" at bounding box center [326, 134] width 23 height 9
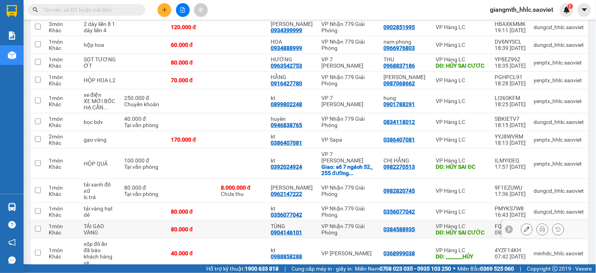
scroll to position [750, 0]
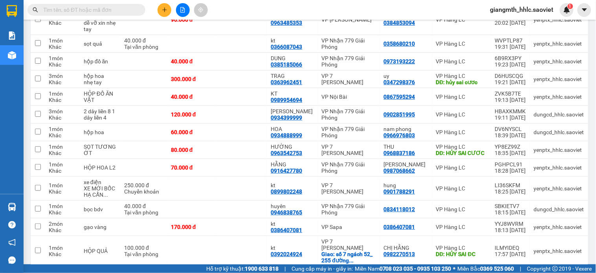
click at [125, 8] on input "text" at bounding box center [89, 9] width 93 height 9
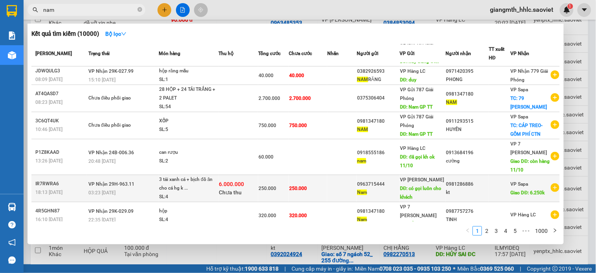
scroll to position [97, 0]
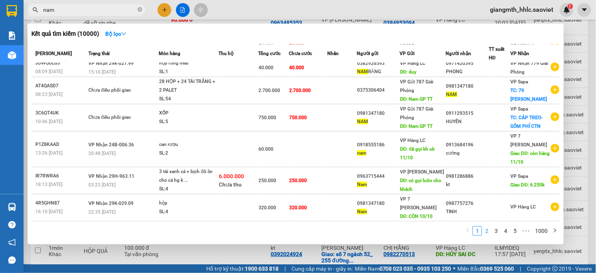
click at [487, 230] on link "2" at bounding box center [486, 230] width 9 height 9
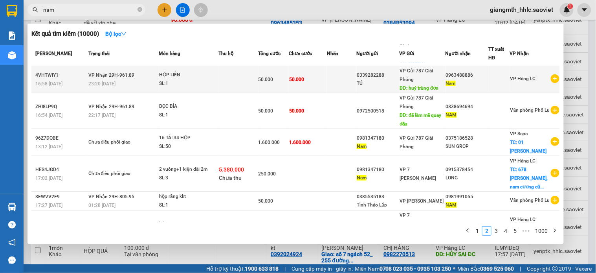
scroll to position [0, 0]
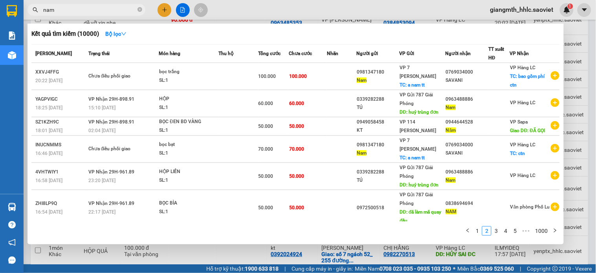
click at [81, 8] on input "nam" at bounding box center [89, 9] width 93 height 9
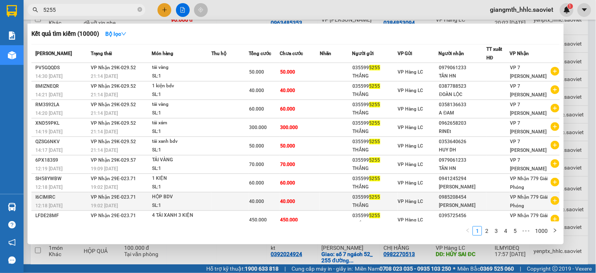
scroll to position [27, 0]
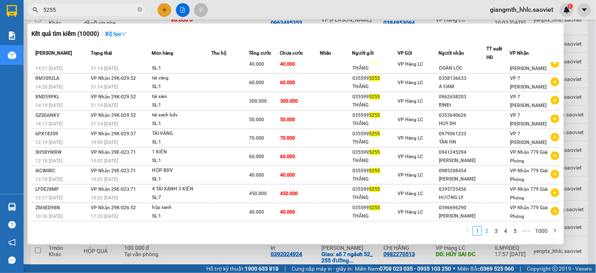
type input "5255"
click at [488, 230] on link "2" at bounding box center [486, 230] width 9 height 9
click at [471, 233] on button "button" at bounding box center [467, 230] width 9 height 9
click at [486, 234] on link "2" at bounding box center [486, 230] width 9 height 9
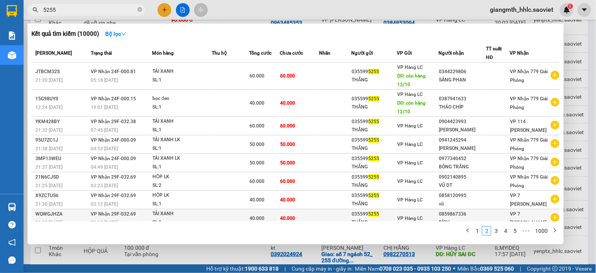
scroll to position [53, 0]
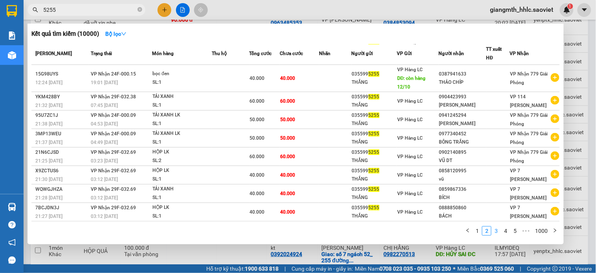
click at [498, 234] on link "3" at bounding box center [496, 230] width 9 height 9
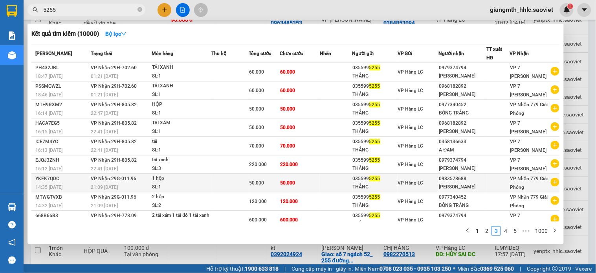
scroll to position [53, 0]
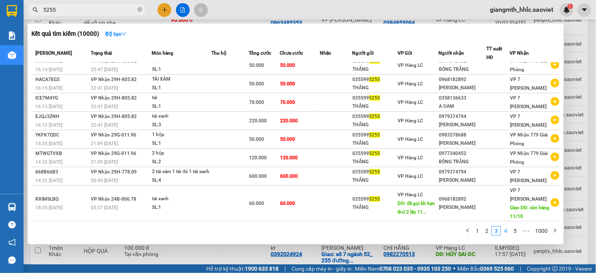
click at [507, 232] on link "4" at bounding box center [505, 230] width 9 height 9
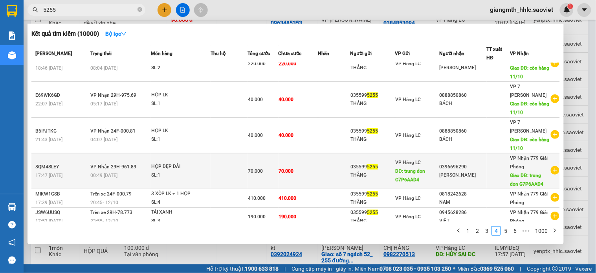
scroll to position [114, 0]
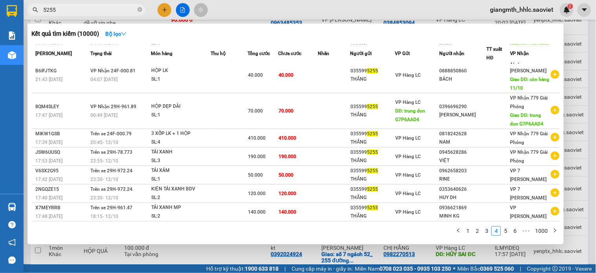
click at [496, 13] on div at bounding box center [298, 136] width 596 height 273
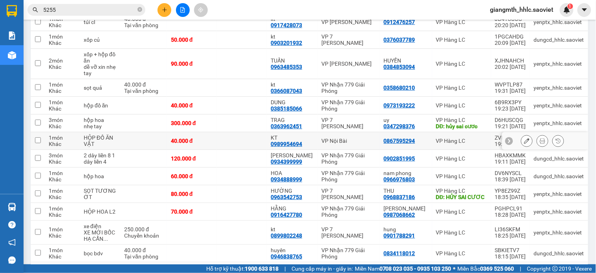
scroll to position [750, 0]
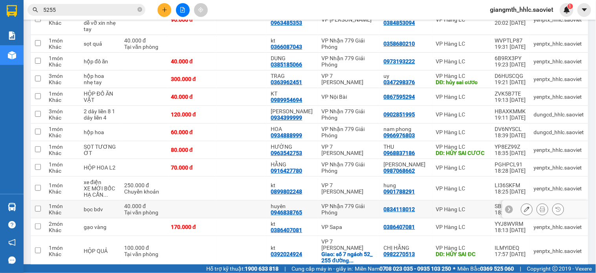
click at [207, 200] on td at bounding box center [192, 209] width 50 height 18
checkbox input "true"
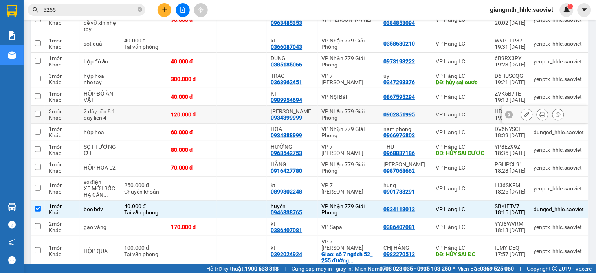
click at [163, 106] on td at bounding box center [143, 115] width 47 height 18
checkbox input "true"
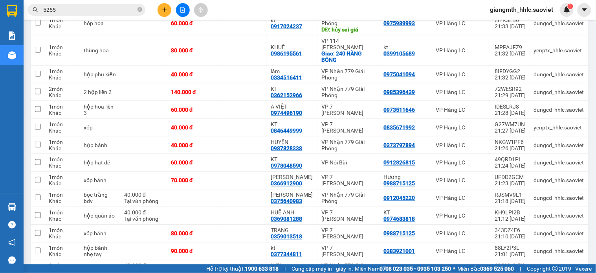
scroll to position [0, 0]
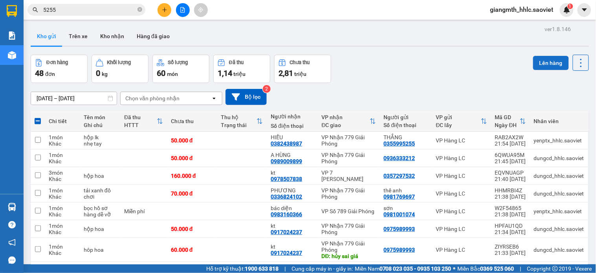
click at [547, 66] on button "Lên hàng" at bounding box center [551, 63] width 36 height 14
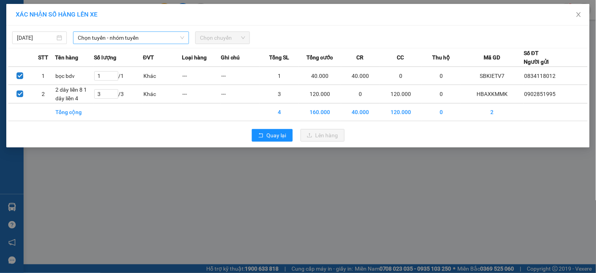
click at [166, 40] on span "Chọn tuyến - nhóm tuyến" at bounding box center [131, 38] width 106 height 12
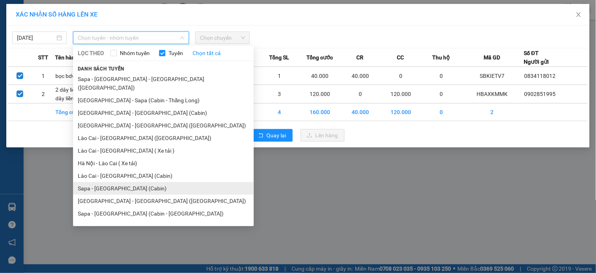
click at [145, 183] on li "Sapa - Hà Nội (Cabin)" at bounding box center [163, 188] width 181 height 13
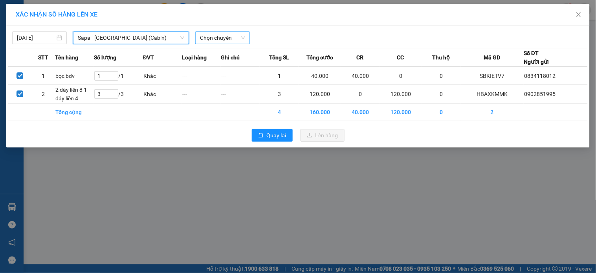
click at [236, 40] on span "Chọn chuyến" at bounding box center [222, 38] width 45 height 12
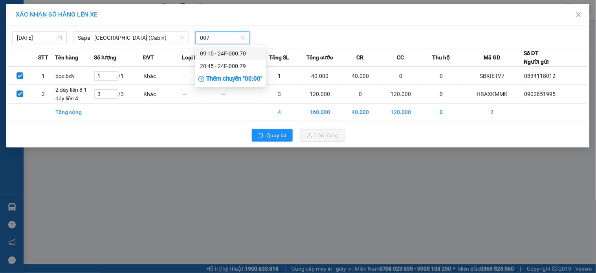
type input "0079"
click at [241, 58] on div "20:45 - 24F-000.79" at bounding box center [230, 53] width 71 height 13
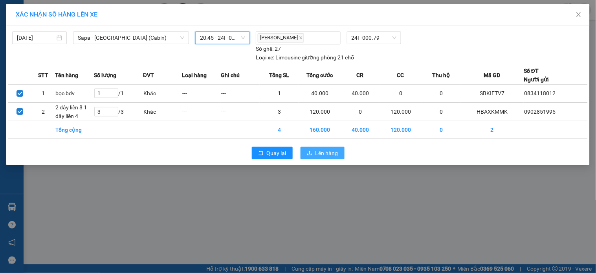
click at [317, 151] on span "Lên hàng" at bounding box center [326, 152] width 23 height 9
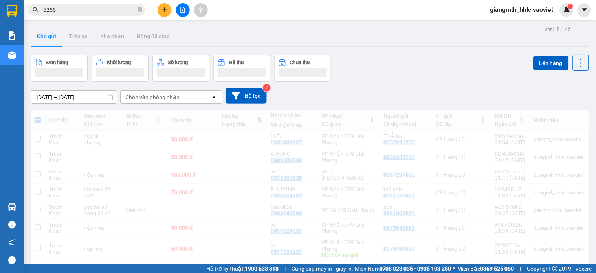
click at [535, 15] on div "giangmth_hhlc.saoviet 1" at bounding box center [529, 10] width 90 height 14
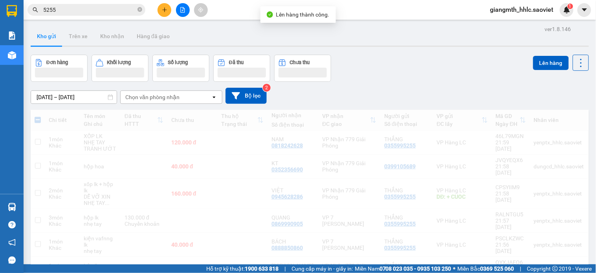
click at [533, 13] on span "giangmth_hhlc.saoviet" at bounding box center [522, 10] width 76 height 10
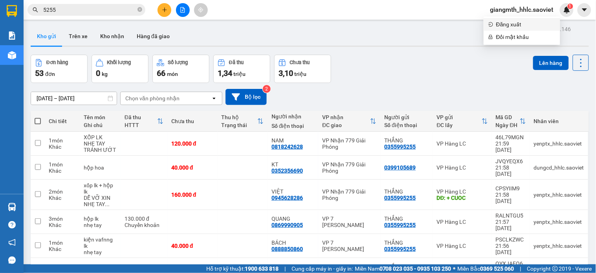
click at [511, 24] on span "Đăng xuất" at bounding box center [525, 24] width 59 height 9
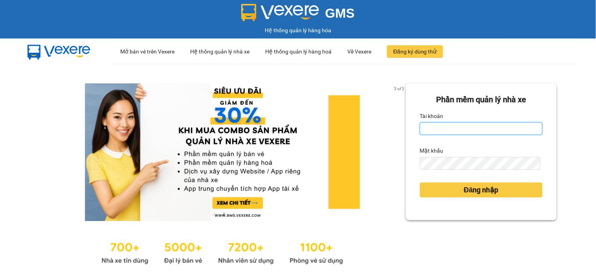
type input "huyennthhlc.saoviet"
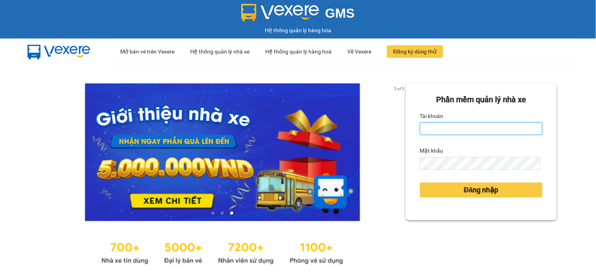
type input "huyennthhlc.saoviet"
